Goal: Task Accomplishment & Management: Complete application form

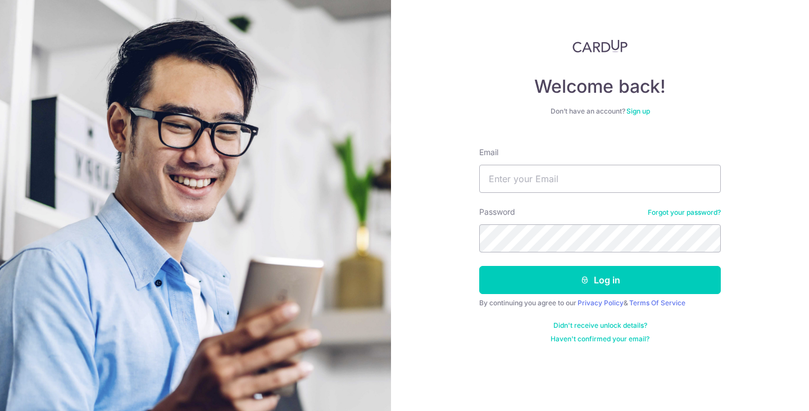
type input "[EMAIL_ADDRESS][DOMAIN_NAME]"
click at [479, 266] on button "Log in" at bounding box center [600, 280] width 242 height 28
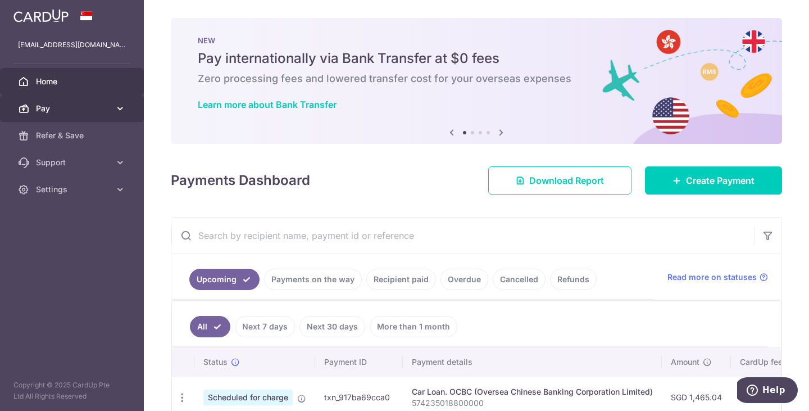
click at [121, 111] on icon at bounding box center [120, 108] width 11 height 11
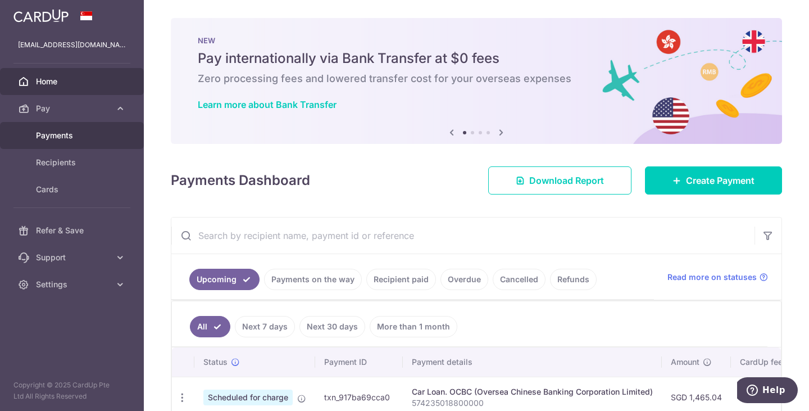
click at [96, 139] on span "Payments" at bounding box center [73, 135] width 74 height 11
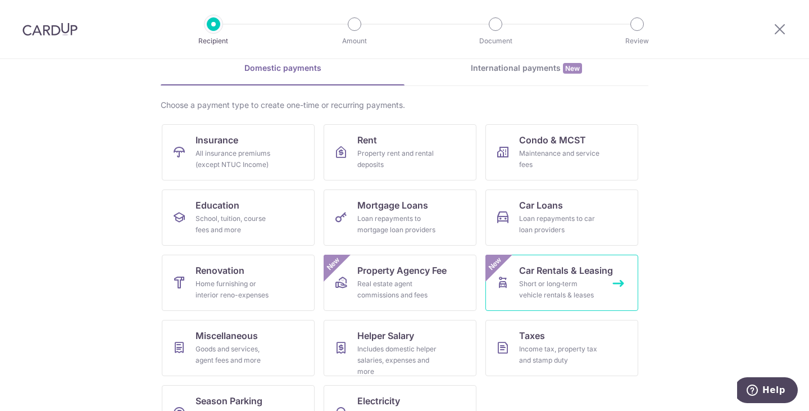
scroll to position [92, 0]
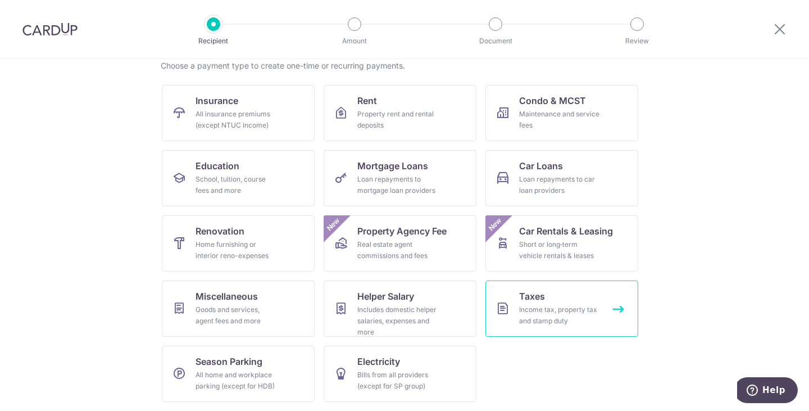
click at [588, 310] on div "Income tax, property tax and stamp duty" at bounding box center [559, 315] width 81 height 22
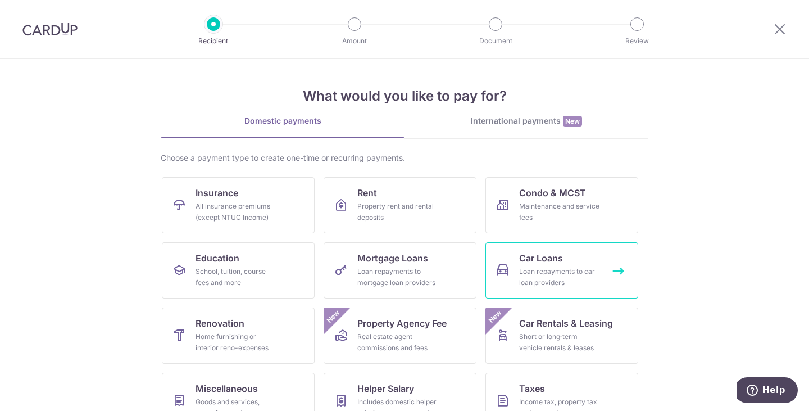
scroll to position [92, 0]
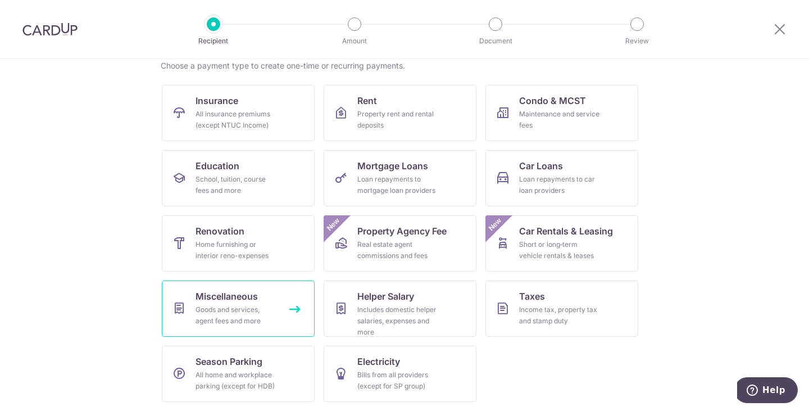
click at [269, 302] on link "Miscellaneous Goods and services, agent fees and more" at bounding box center [238, 308] width 153 height 56
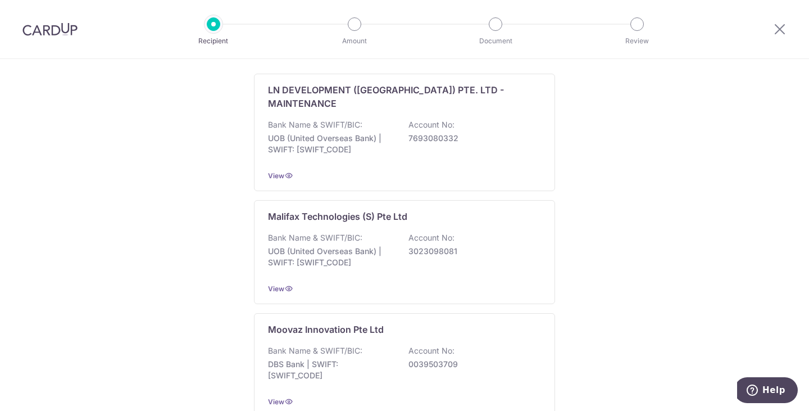
scroll to position [149, 0]
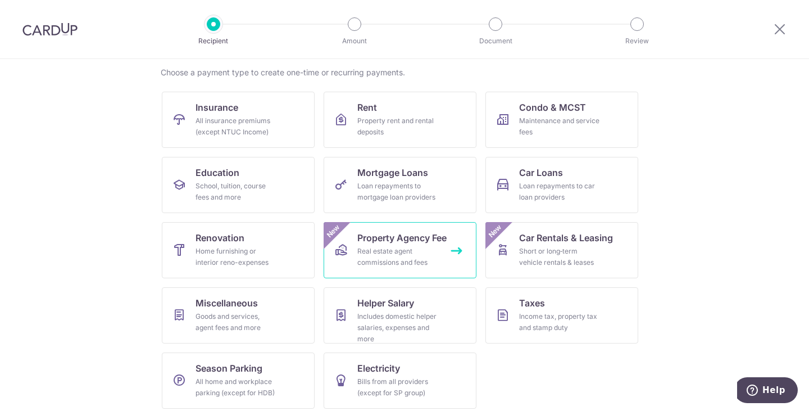
scroll to position [92, 0]
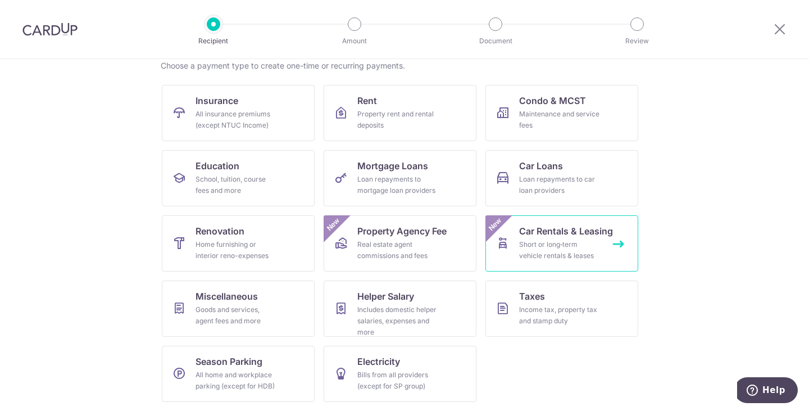
click at [563, 252] on div "Short or long‑term vehicle rentals & leases" at bounding box center [559, 250] width 81 height 22
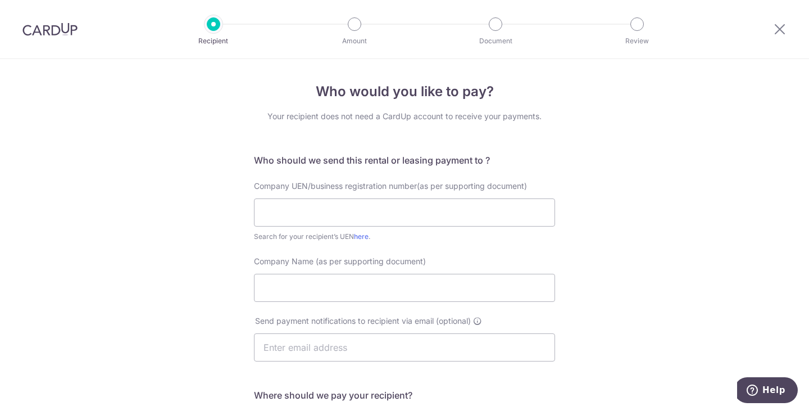
scroll to position [224, 0]
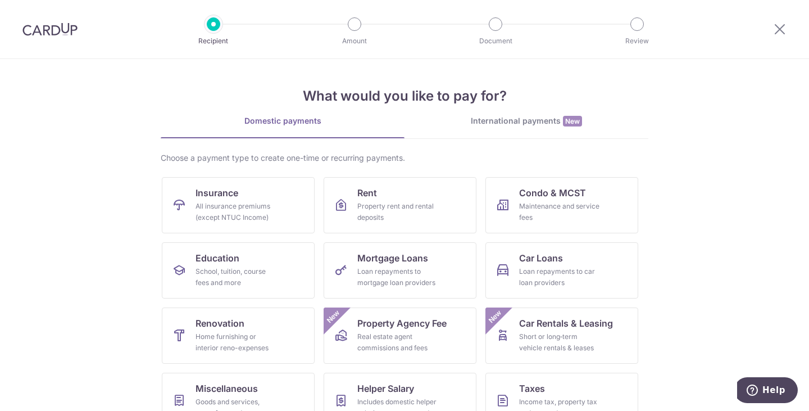
scroll to position [92, 0]
